Goal: Communication & Community: Participate in discussion

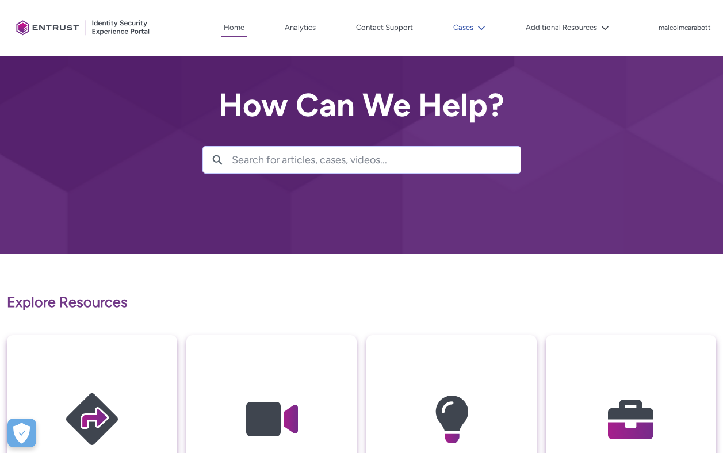
click at [470, 28] on button "Cases" at bounding box center [470, 27] width 38 height 17
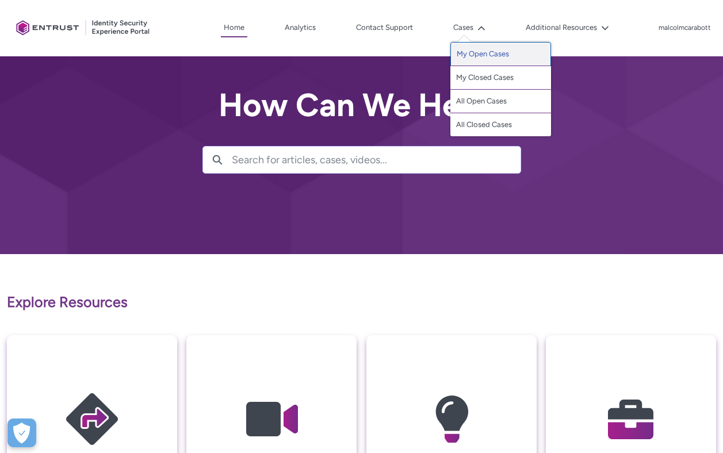
click at [467, 54] on link "My Open Cases" at bounding box center [501, 54] width 101 height 24
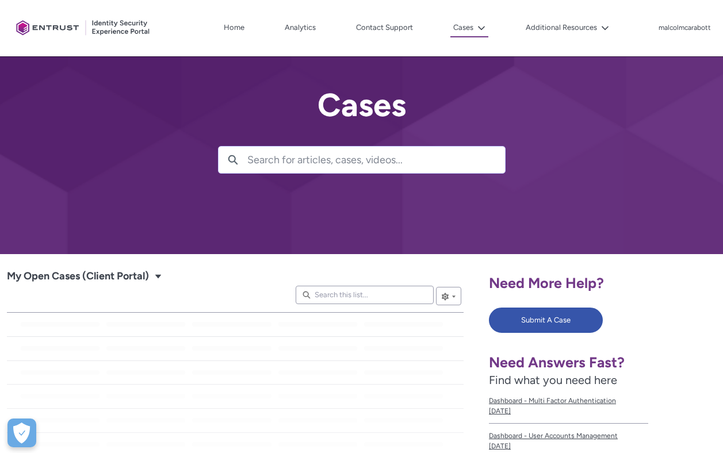
scroll to position [115, 0]
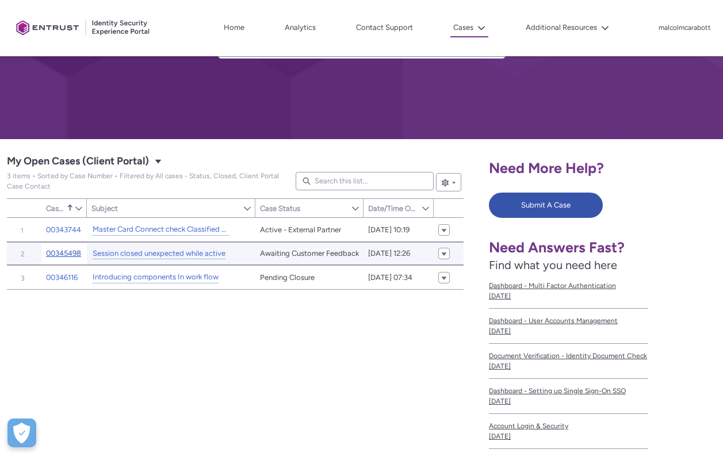
click at [72, 251] on link "00345498" at bounding box center [63, 254] width 35 height 12
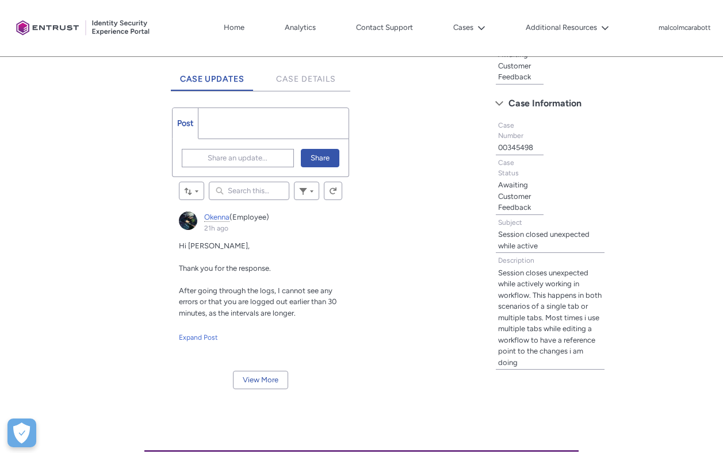
scroll to position [372, 0]
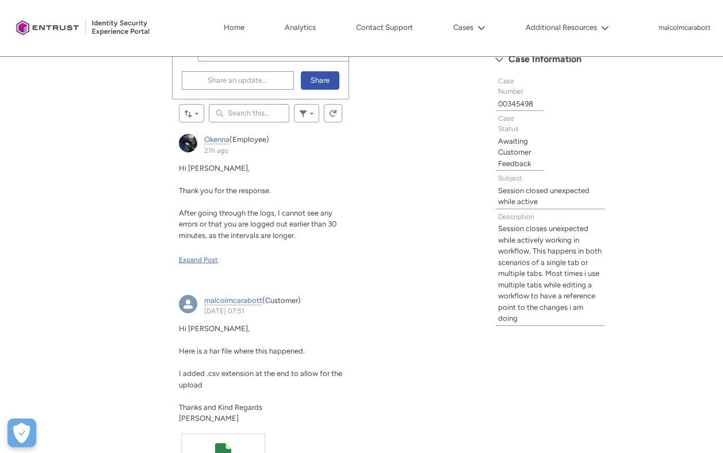
click at [205, 258] on div "Expand Post" at bounding box center [260, 260] width 163 height 10
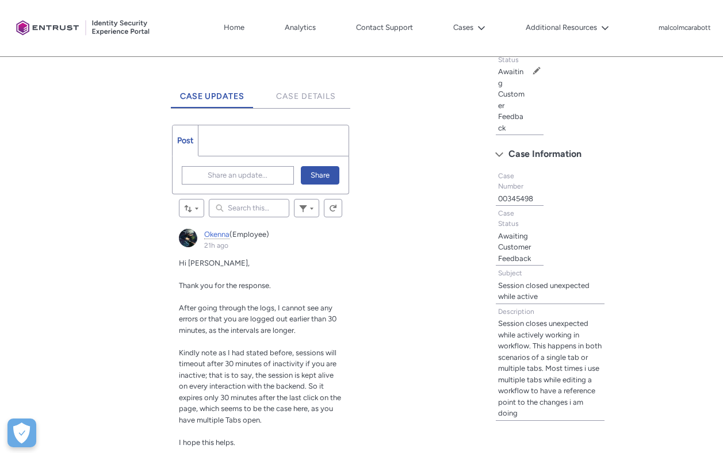
scroll to position [199, 0]
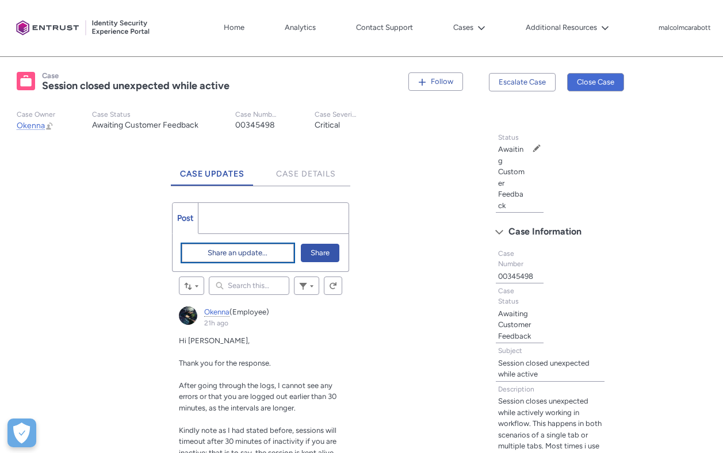
click at [246, 250] on span "Share an update..." at bounding box center [238, 253] width 60 height 17
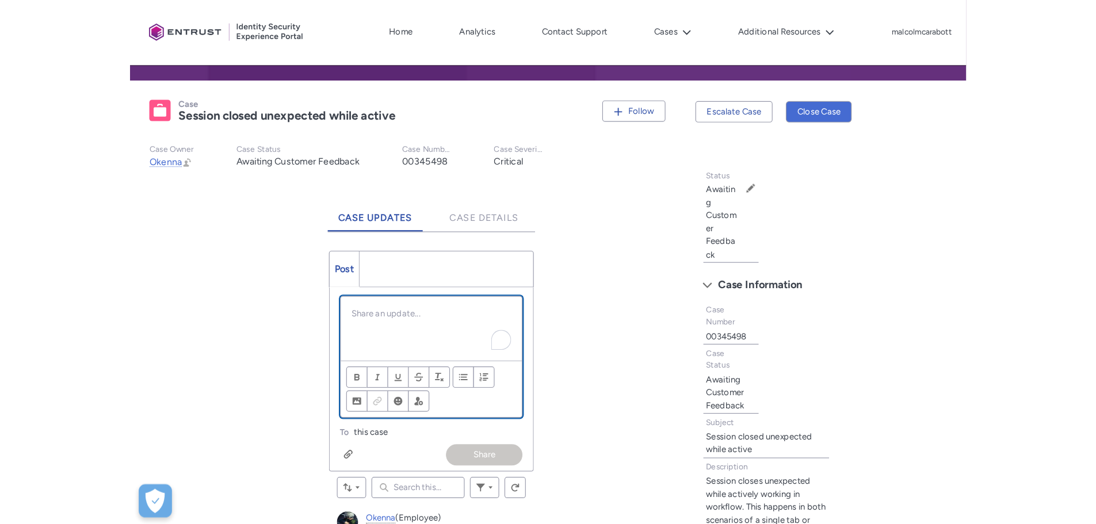
scroll to position [216, 0]
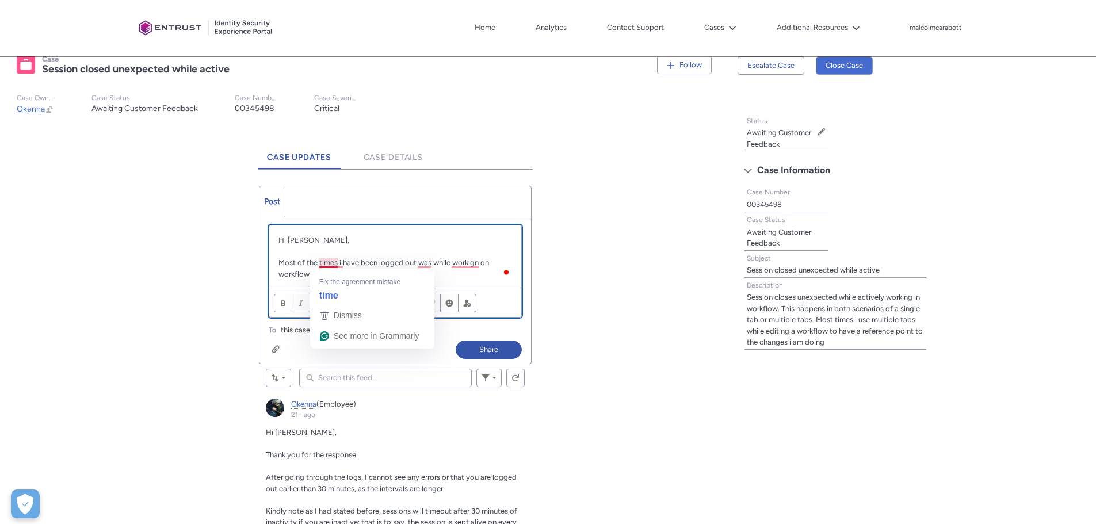
drag, startPoint x: 305, startPoint y: 272, endPoint x: 317, endPoint y: 272, distance: 12.1
click at [305, 272] on p "Most of the times i have been logged out was while workign on workflows" at bounding box center [395, 268] width 234 height 22
click at [319, 272] on p "Most of the times i have been logged out was while workign on workflows" at bounding box center [395, 268] width 234 height 22
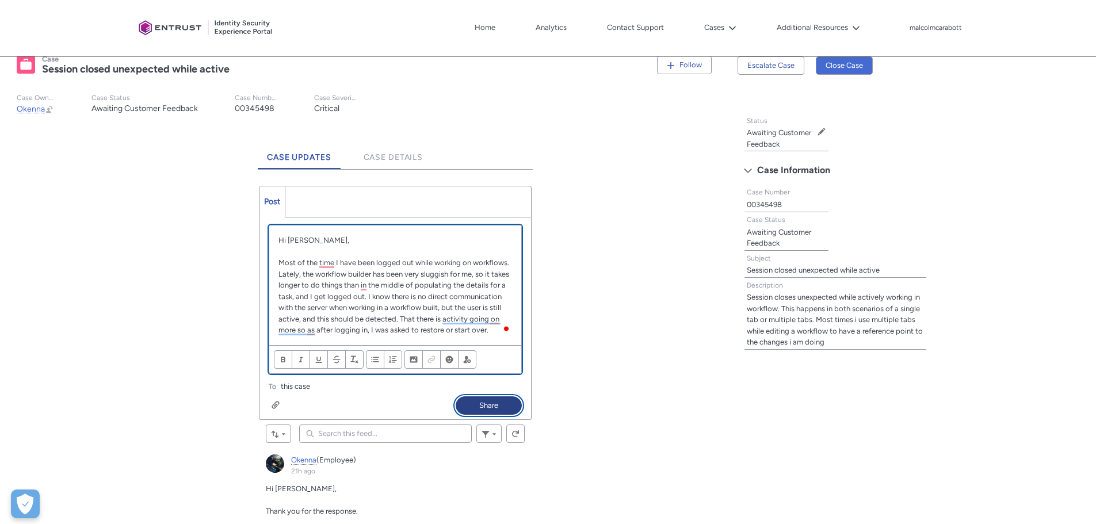
click at [502, 406] on button "Share" at bounding box center [489, 405] width 66 height 18
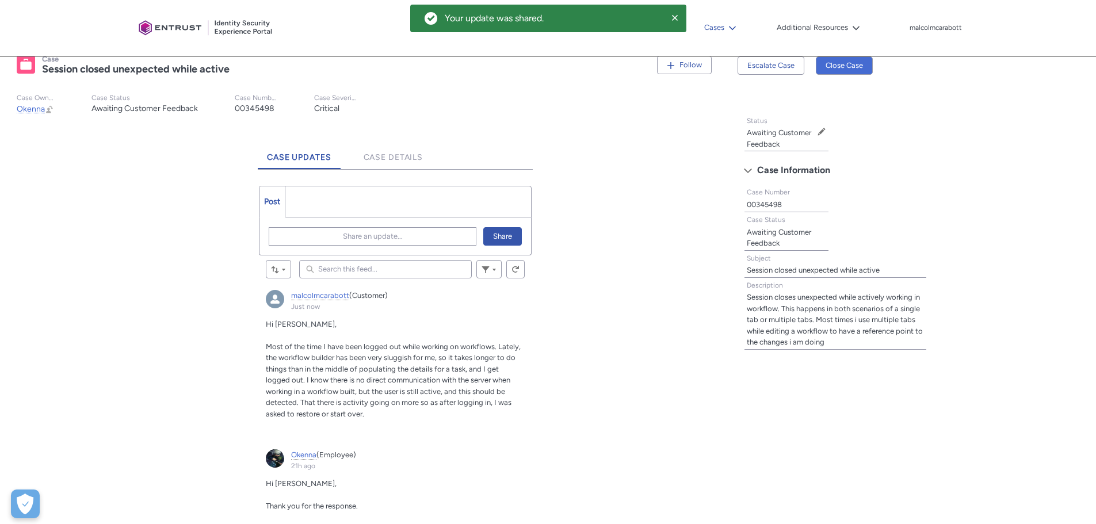
click at [723, 27] on button "Cases" at bounding box center [720, 27] width 38 height 17
click at [723, 54] on link "My Open Cases" at bounding box center [751, 54] width 101 height 24
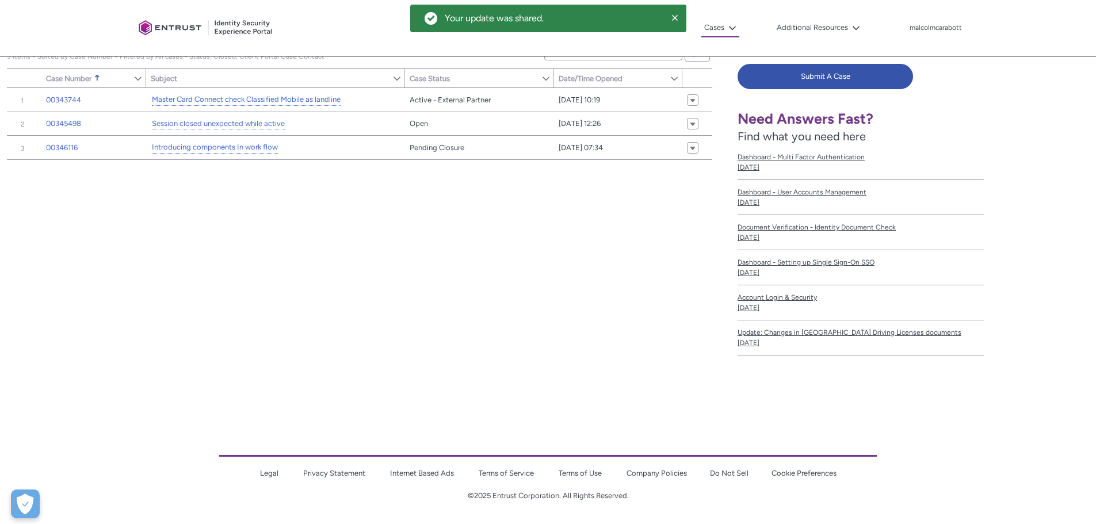
scroll to position [173, 0]
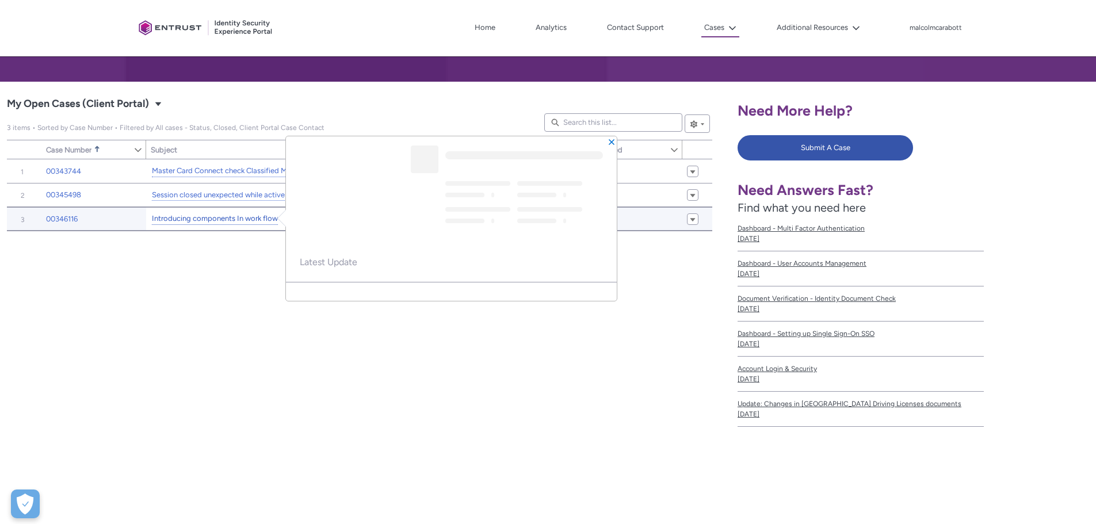
click at [211, 218] on link "Introducing components In work flow" at bounding box center [215, 219] width 126 height 12
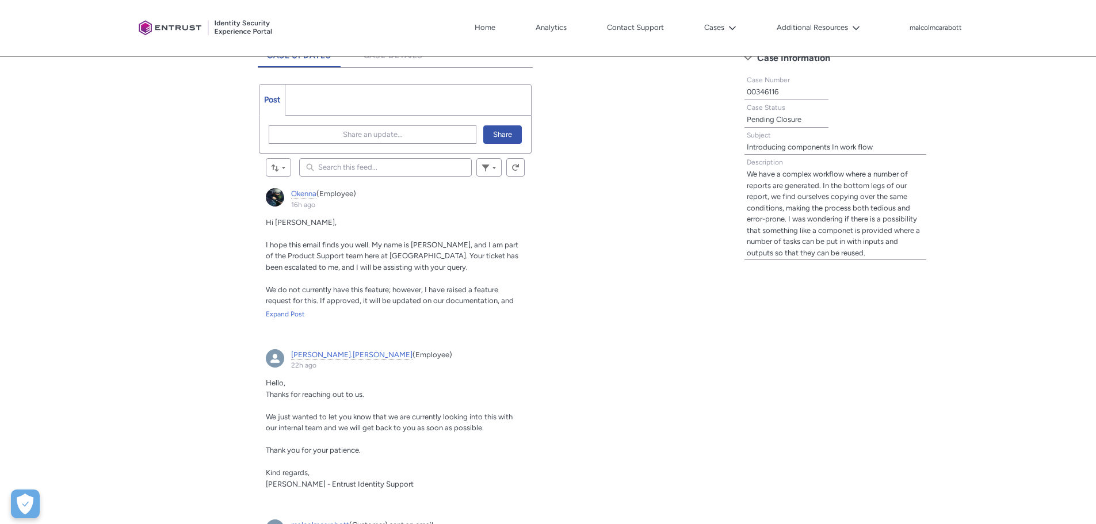
scroll to position [345, 0]
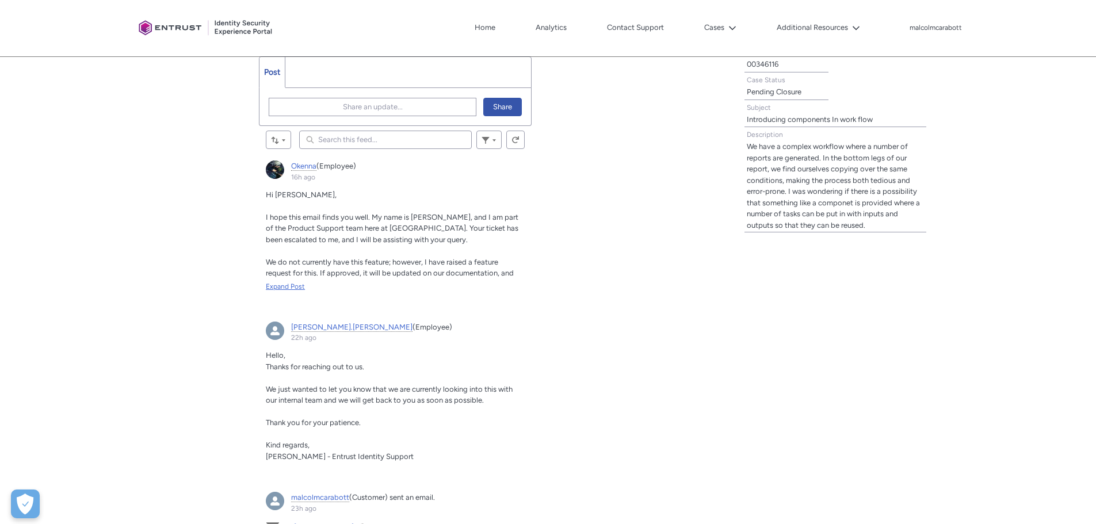
click at [276, 285] on div "Expand Post" at bounding box center [395, 286] width 259 height 10
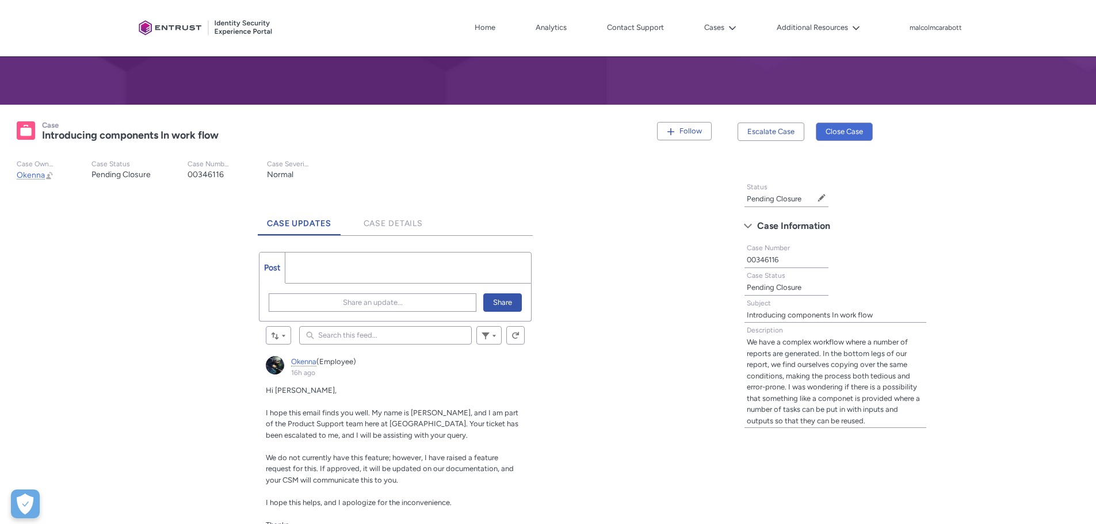
scroll to position [115, 0]
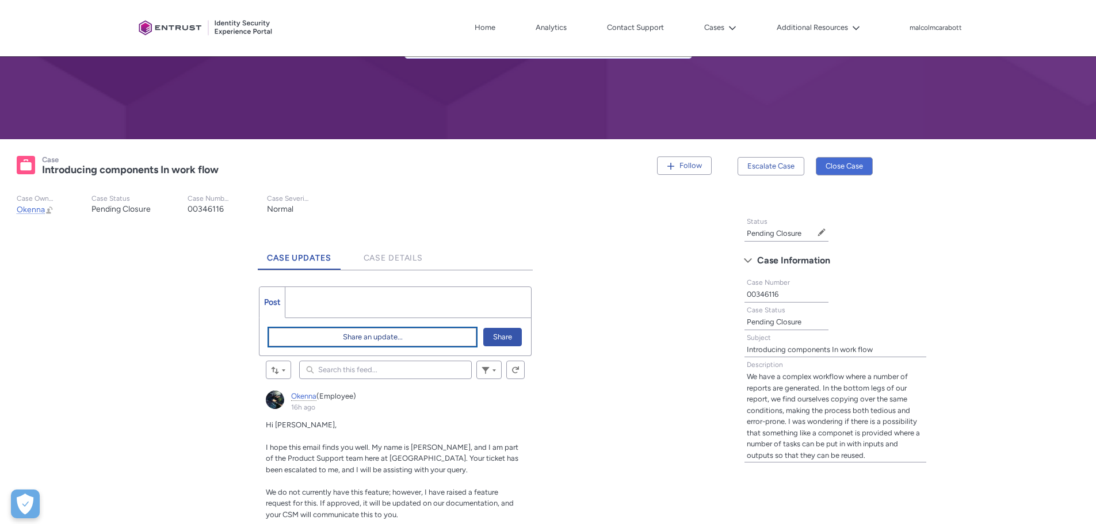
click at [437, 330] on button "Share an update..." at bounding box center [373, 337] width 208 height 18
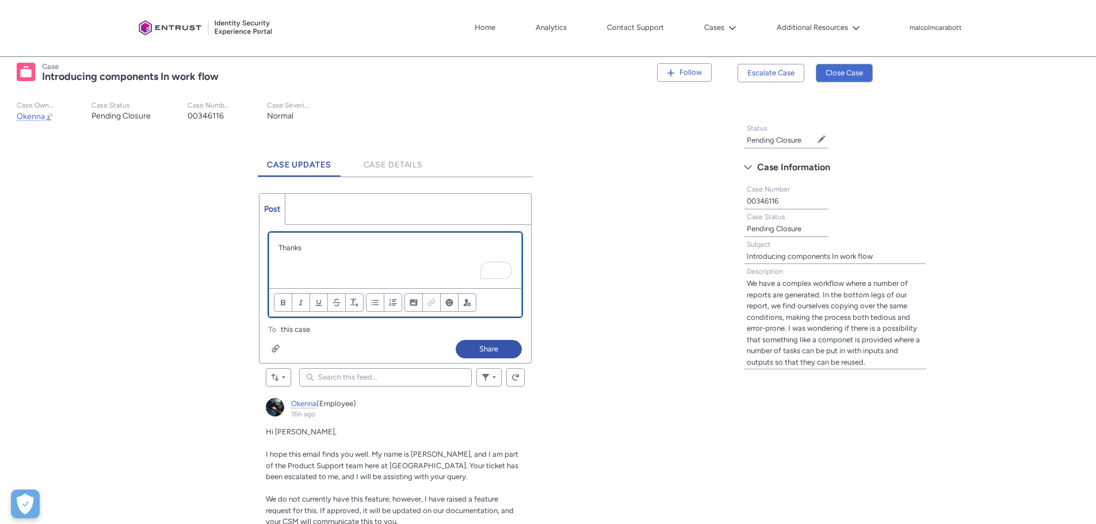
scroll to position [288, 0]
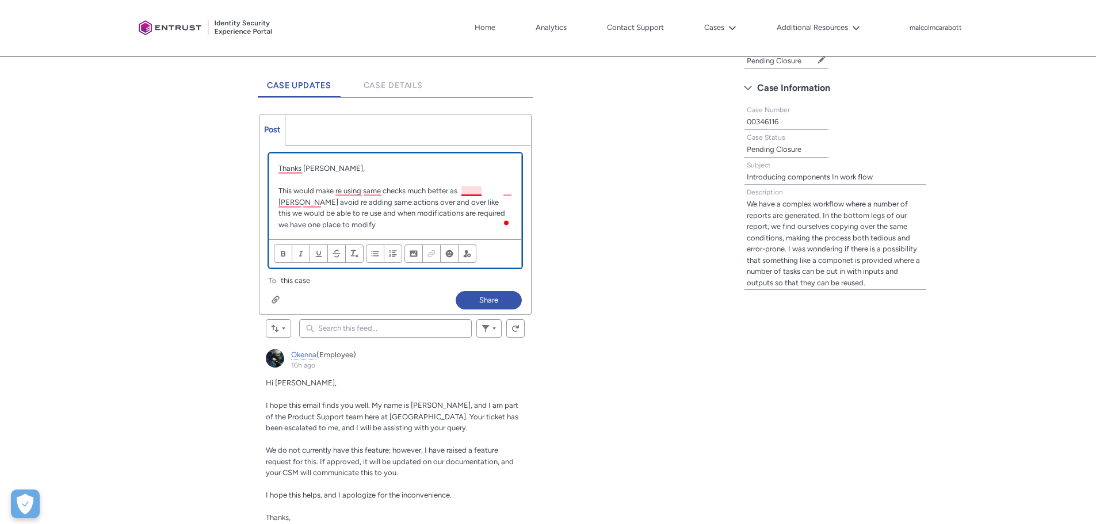
click at [478, 190] on p "This would make re using same checks much better as [PERSON_NAME] avoid re addi…" at bounding box center [395, 207] width 234 height 45
